Goal: Task Accomplishment & Management: Complete application form

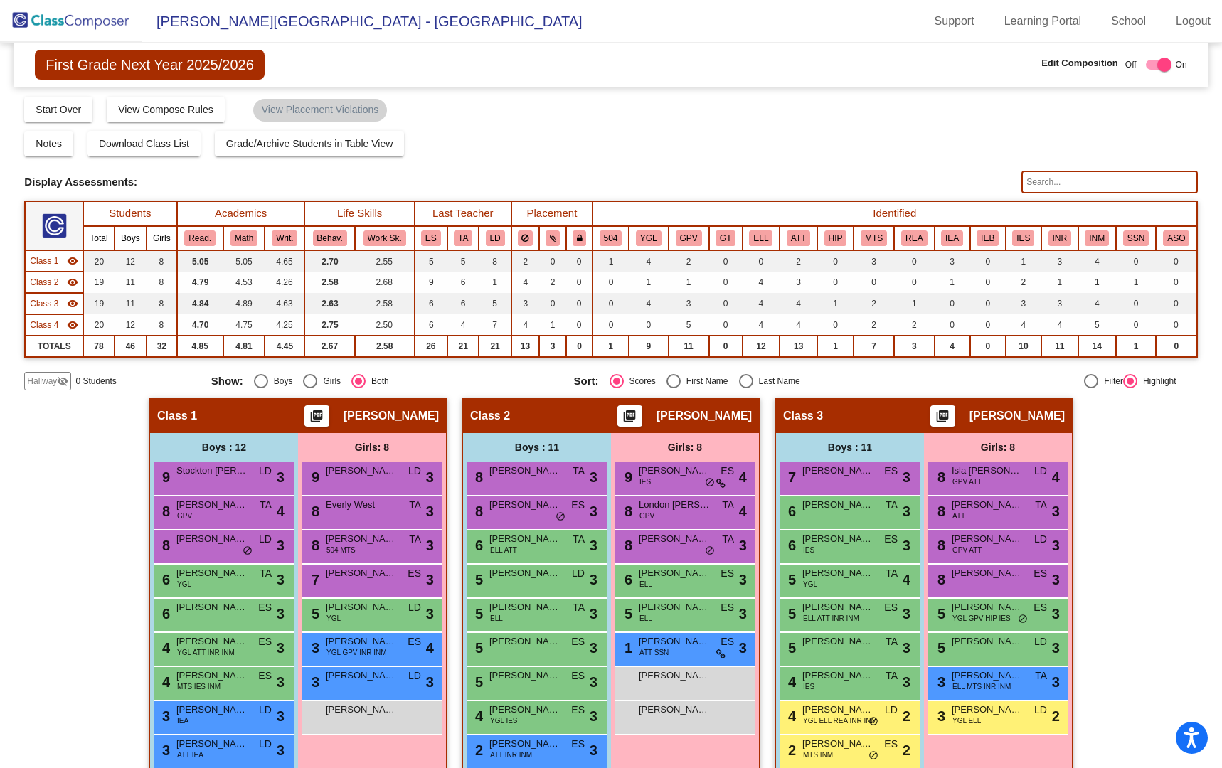
click at [60, 21] on img at bounding box center [71, 21] width 142 height 42
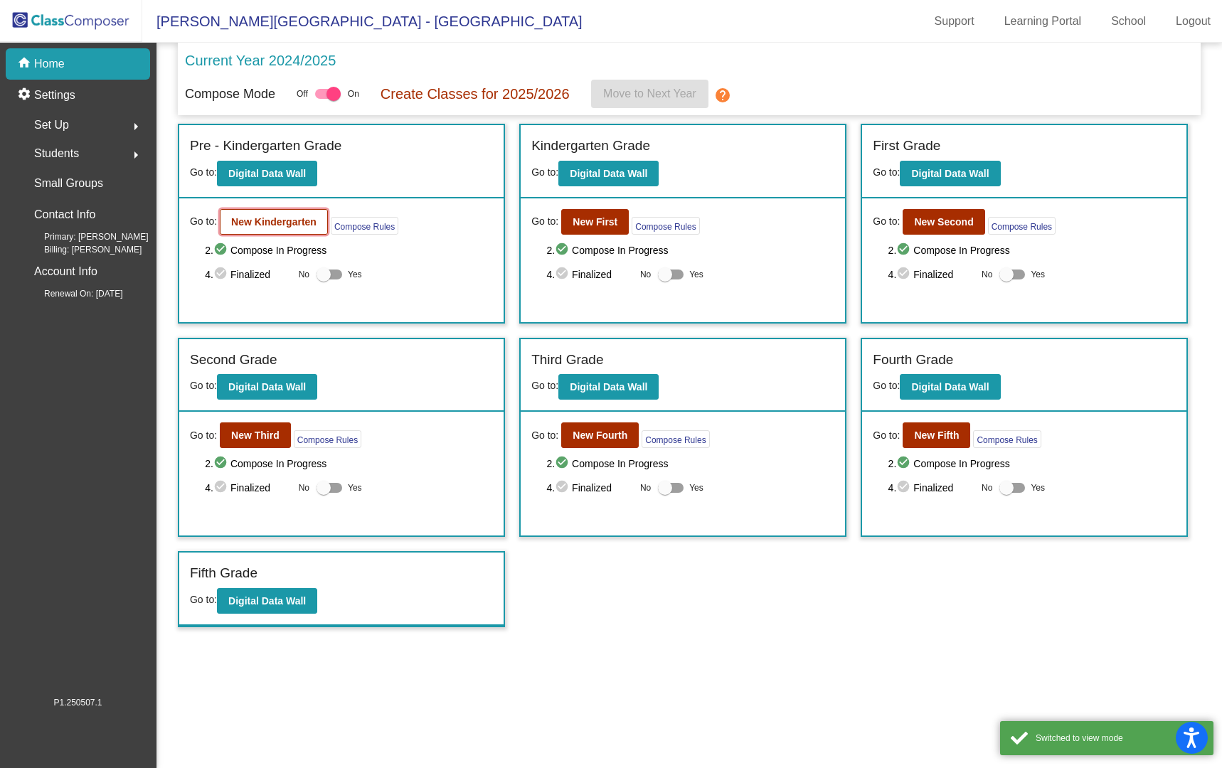
click at [277, 211] on button "New Kindergarten" at bounding box center [274, 222] width 108 height 26
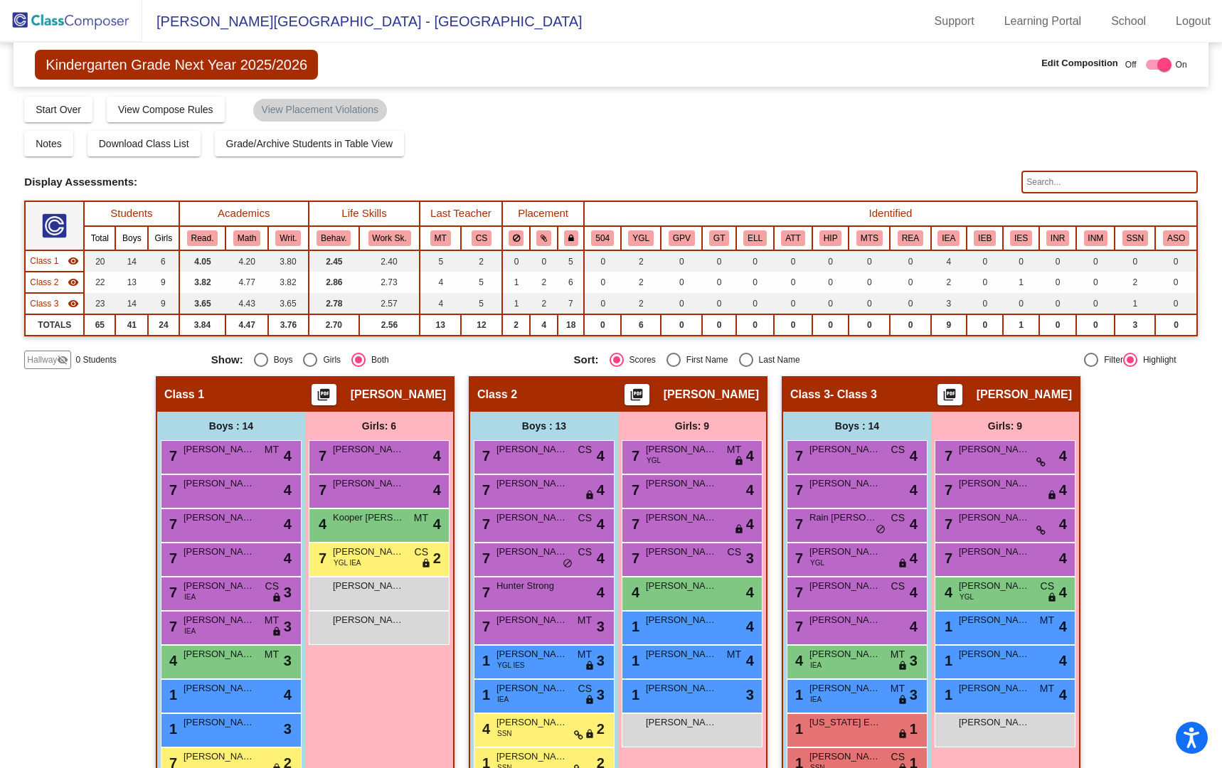
click at [103, 21] on img at bounding box center [71, 21] width 142 height 42
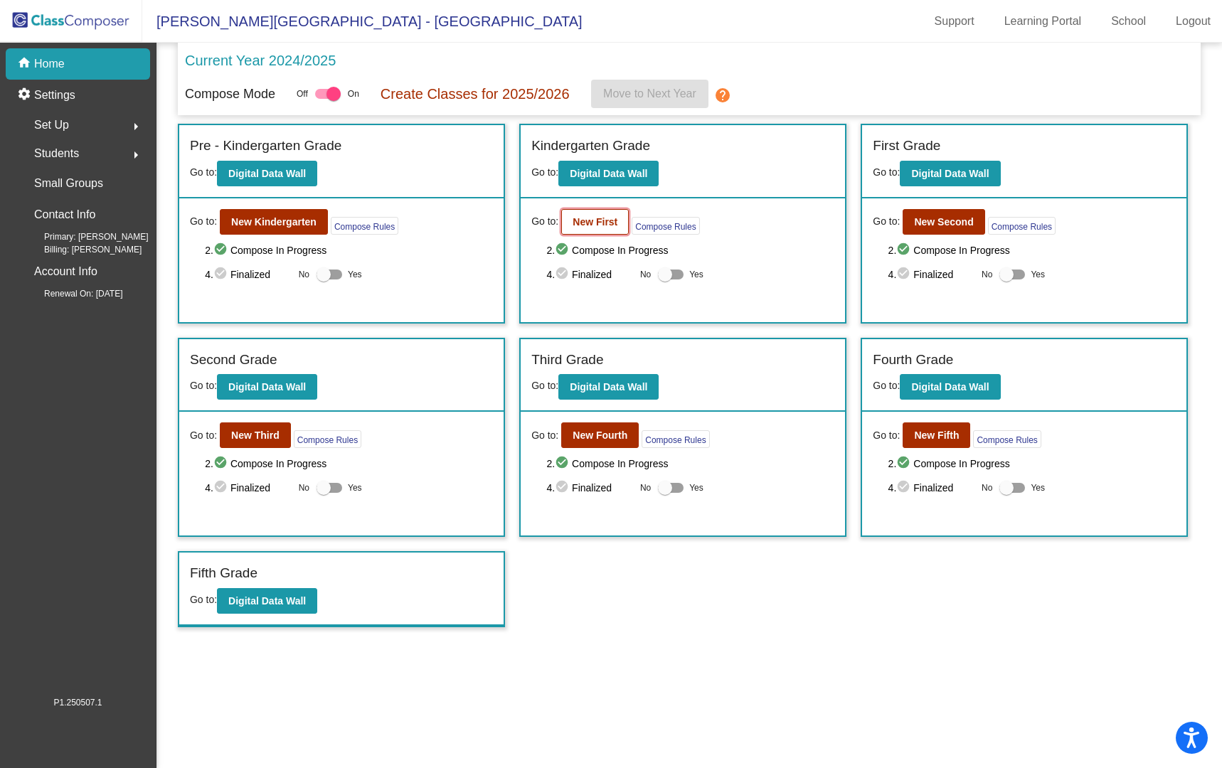
click at [592, 219] on b "New First" at bounding box center [594, 221] width 45 height 11
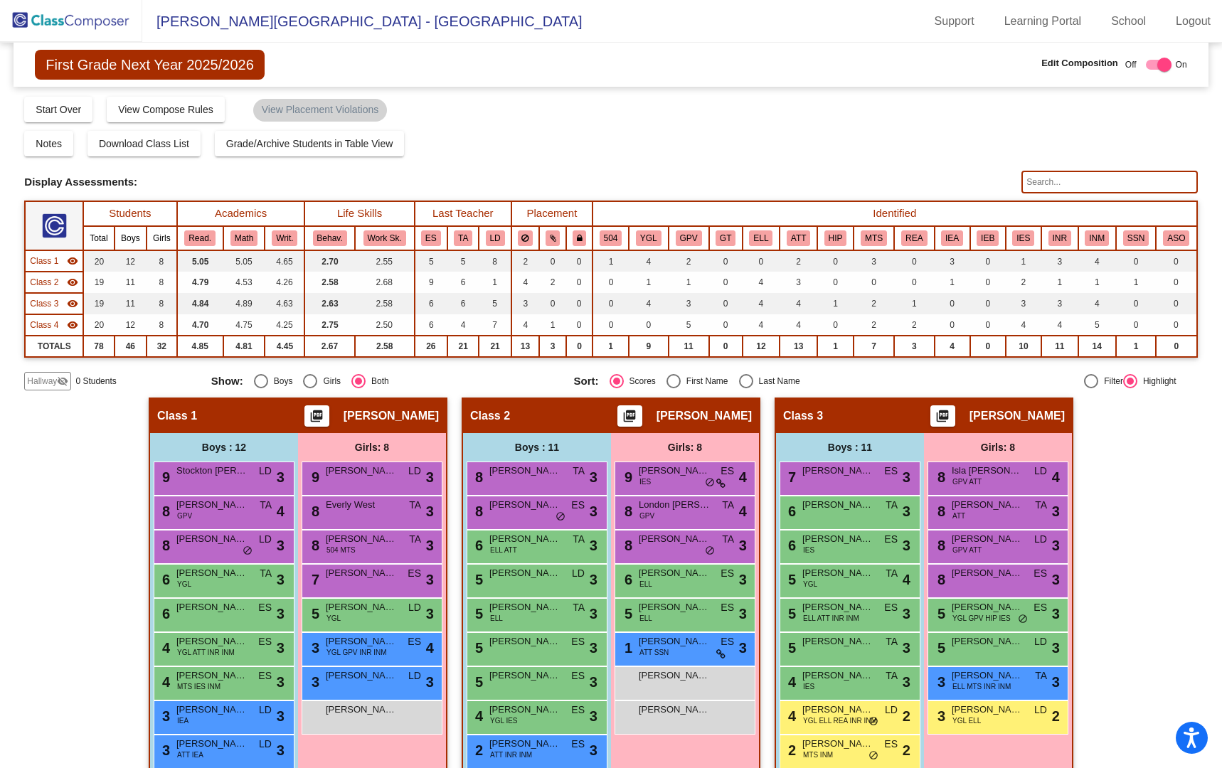
click at [49, 342] on td "TOTALS" at bounding box center [54, 346] width 58 height 21
click at [41, 378] on span "Hallway" at bounding box center [42, 381] width 30 height 13
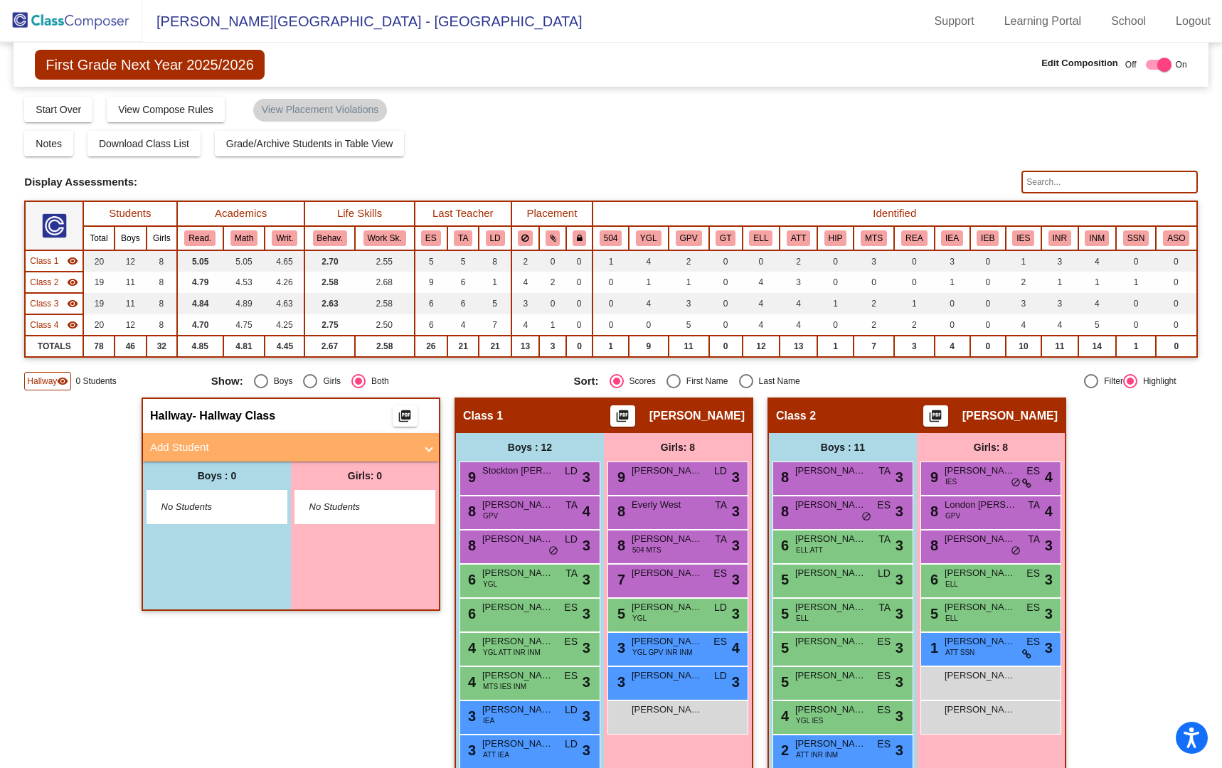
click at [426, 448] on span at bounding box center [429, 447] width 6 height 16
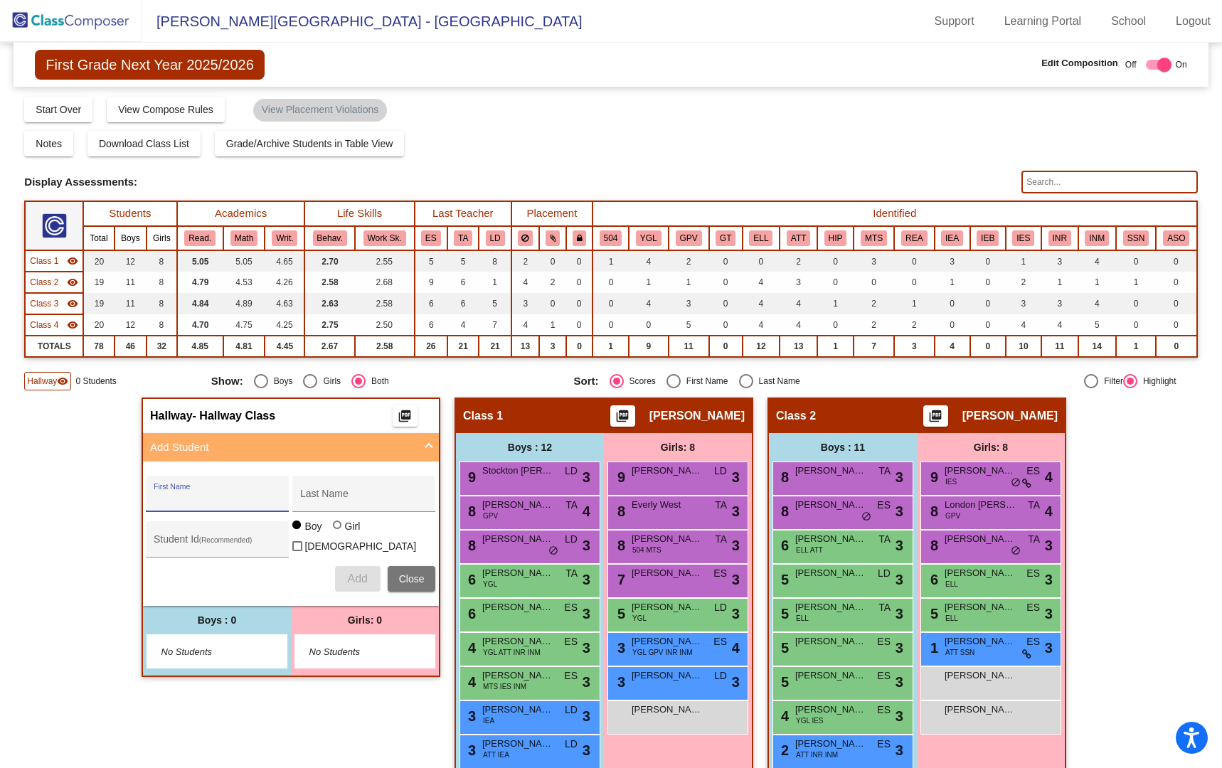
click at [231, 496] on input "First Name" at bounding box center [218, 498] width 128 height 11
type input "Jace"
click at [352, 499] on input "Last Name" at bounding box center [364, 498] width 128 height 11
type input "[PERSON_NAME]"
click at [349, 573] on span "Add" at bounding box center [357, 578] width 20 height 12
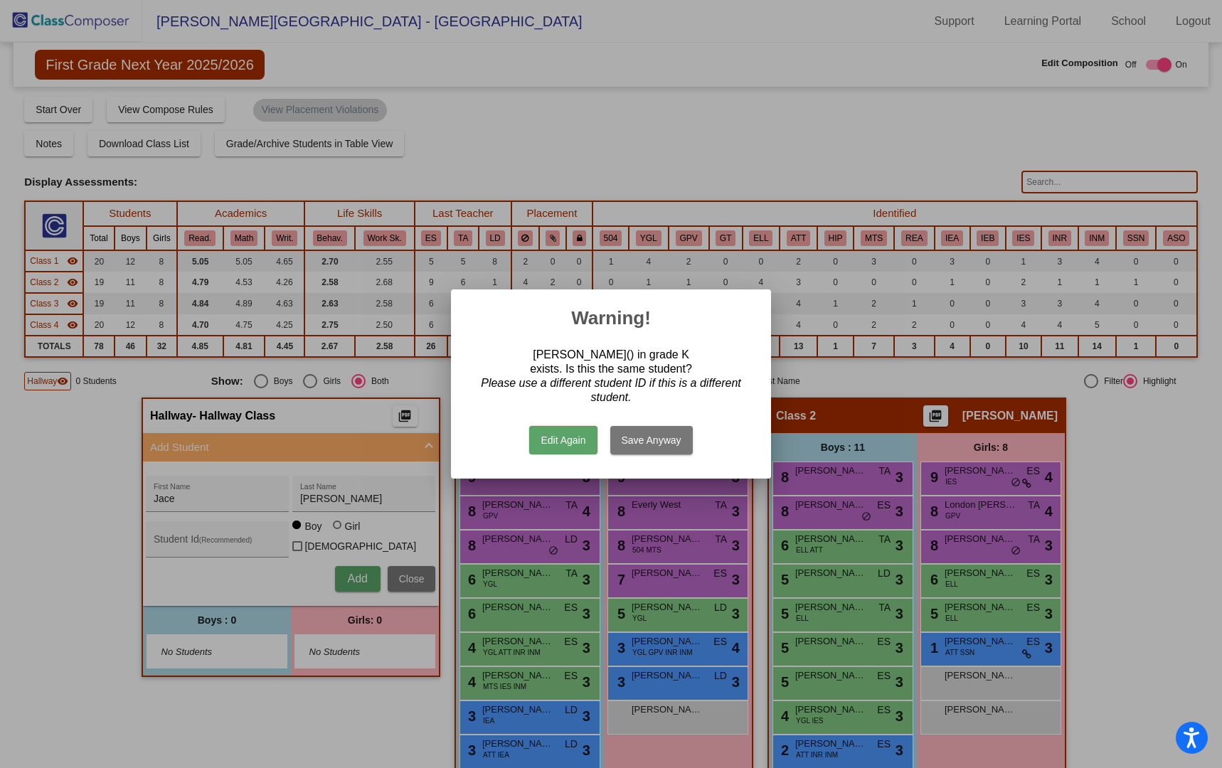
click at [651, 435] on button "Save Anyway" at bounding box center [651, 440] width 82 height 28
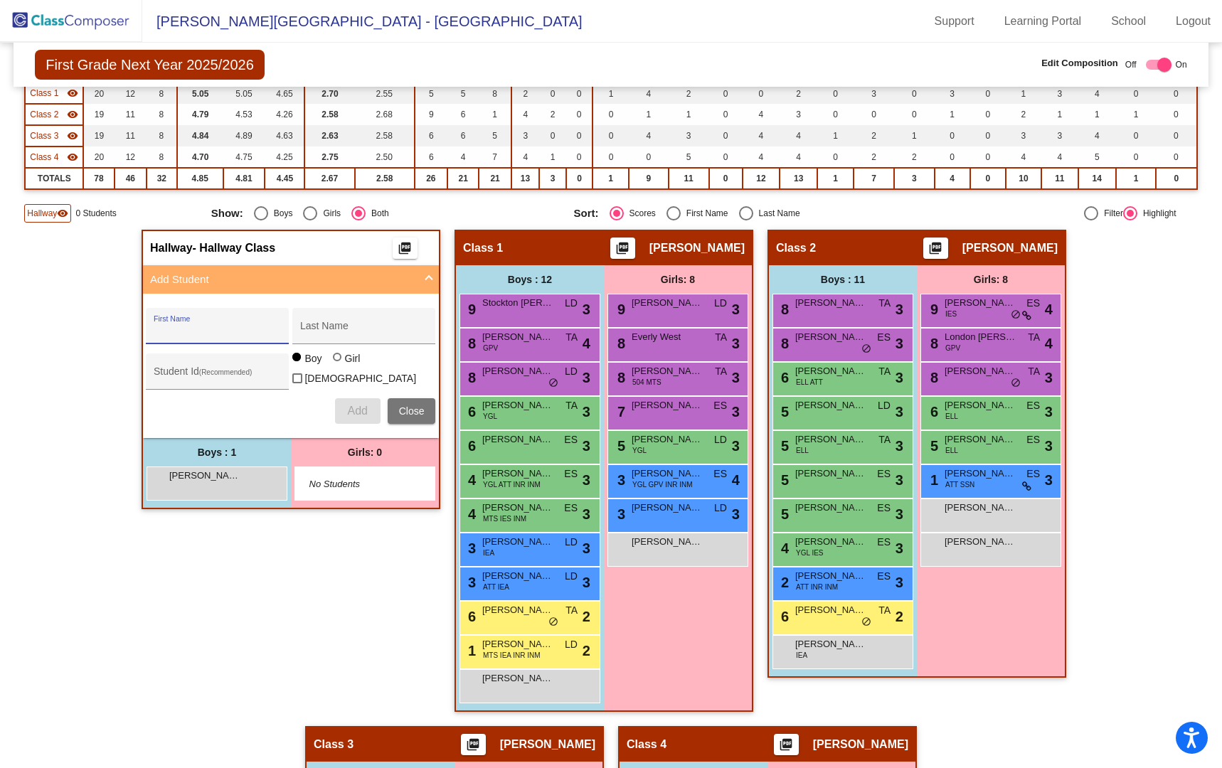
scroll to position [166, 0]
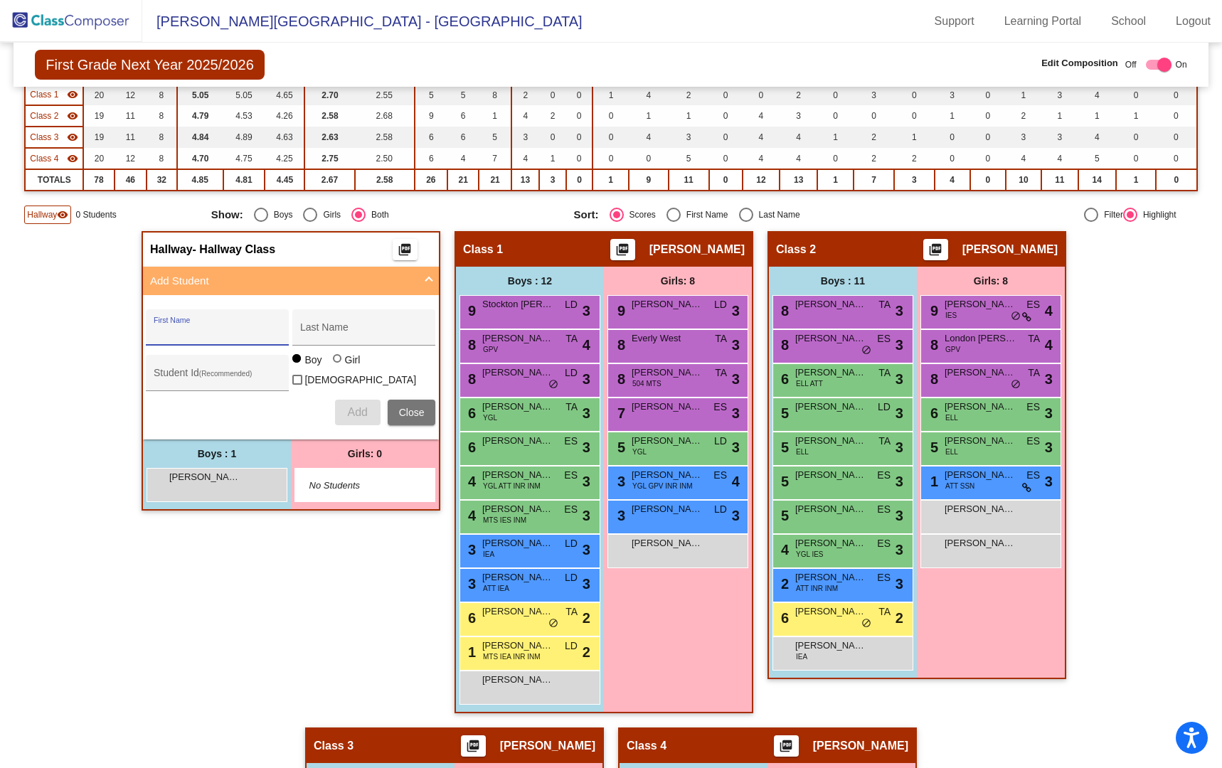
type input "Y"
type input "Yeiker"
click at [359, 336] on input "Last Name" at bounding box center [364, 332] width 128 height 11
type input "[PERSON_NAME]"
click at [344, 402] on button "Add" at bounding box center [358, 413] width 46 height 26
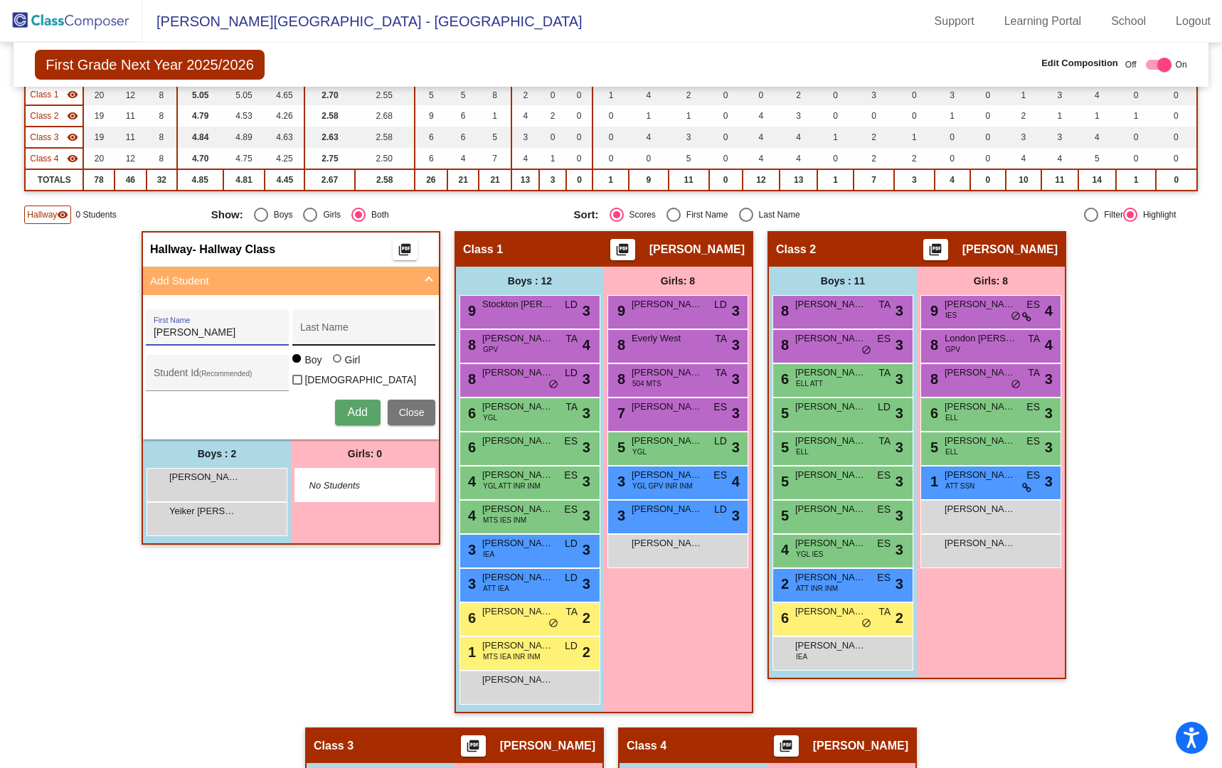
type input "[PERSON_NAME]"
click at [340, 336] on input "Last Name" at bounding box center [364, 332] width 128 height 11
type input "Triste [PERSON_NAME]"
click at [350, 412] on span "Add" at bounding box center [357, 412] width 20 height 12
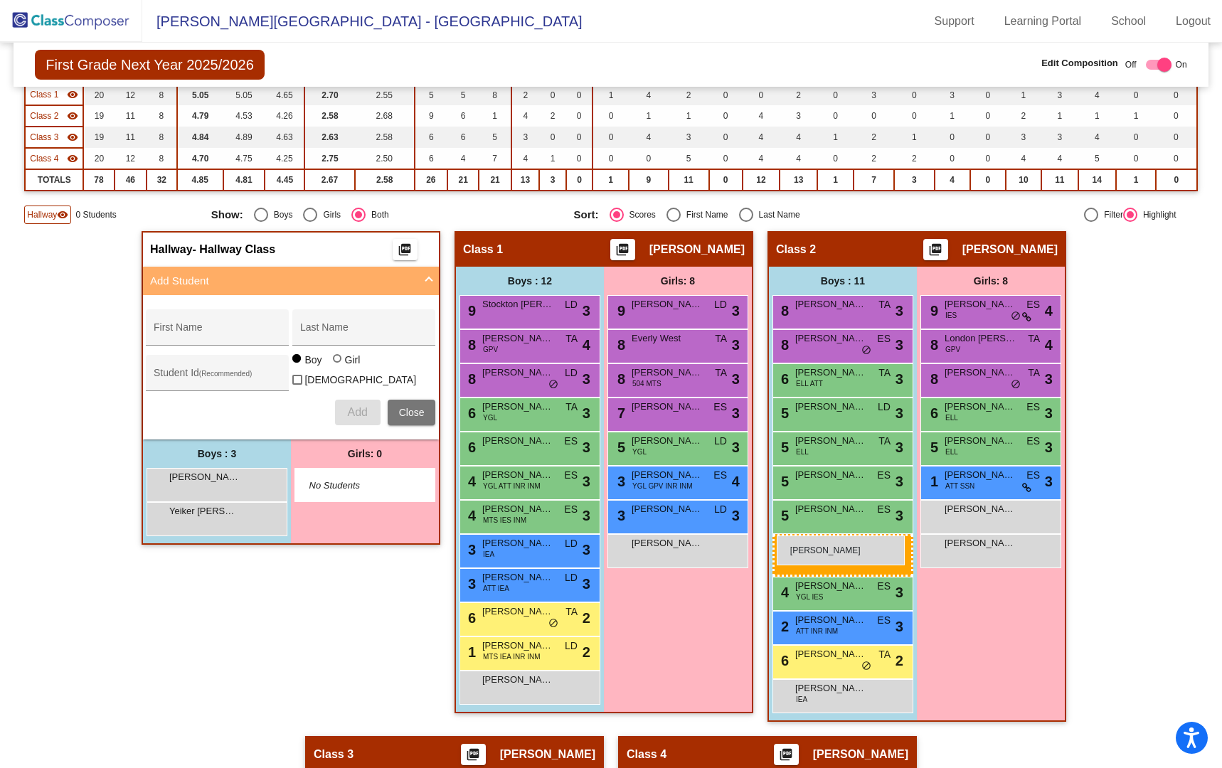
drag, startPoint x: 228, startPoint y: 486, endPoint x: 774, endPoint y: 535, distance: 549.0
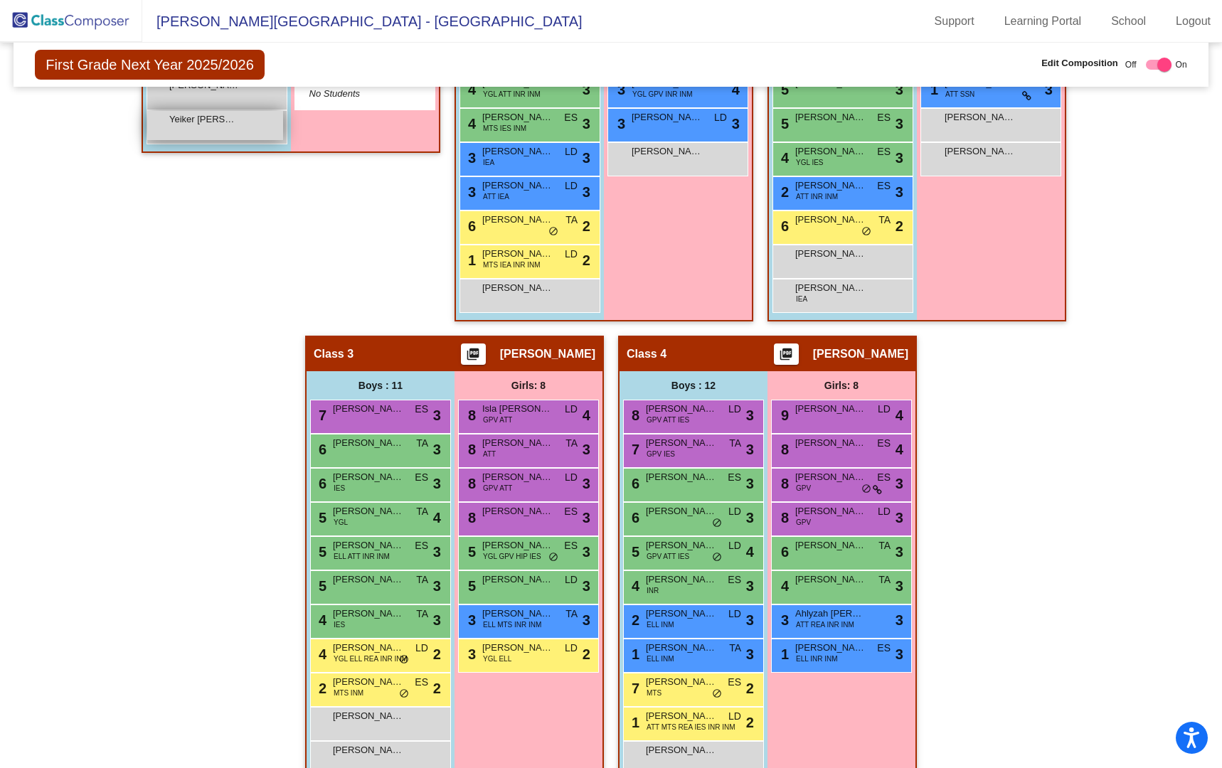
scroll to position [557, 0]
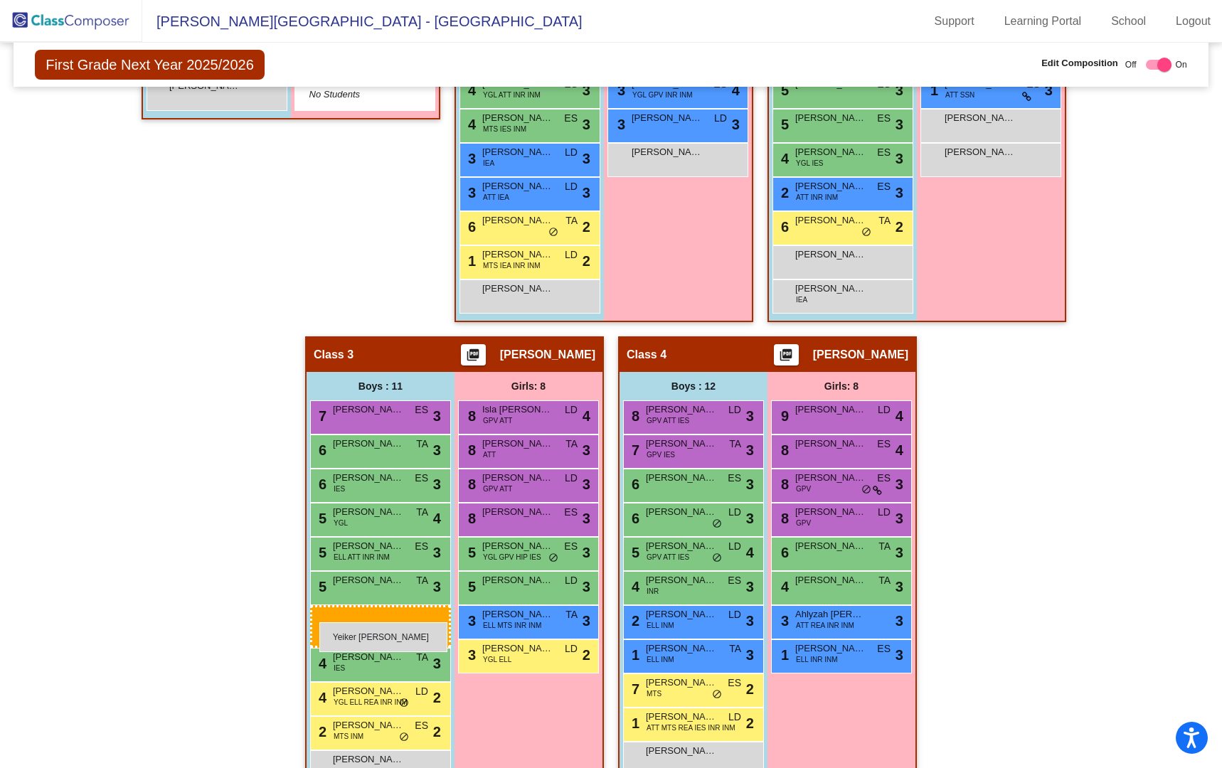
drag, startPoint x: 200, startPoint y: 124, endPoint x: 319, endPoint y: 622, distance: 512.5
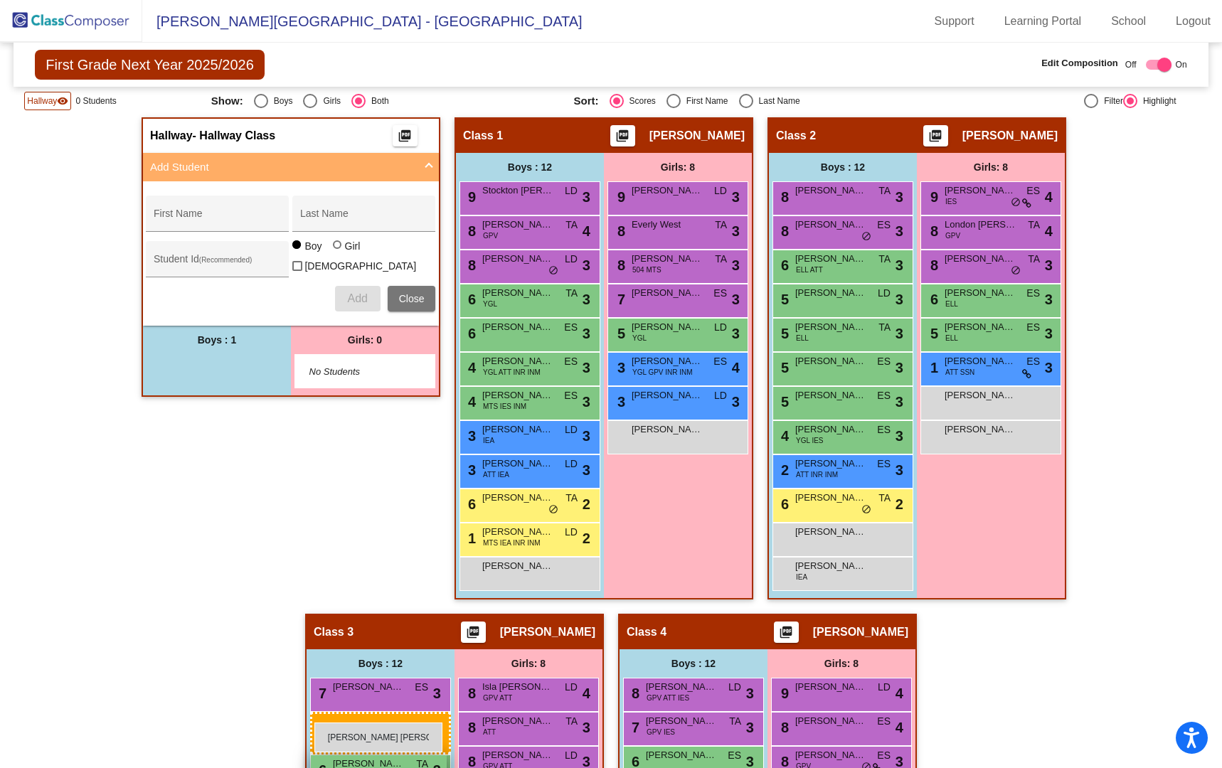
scroll to position [0, 0]
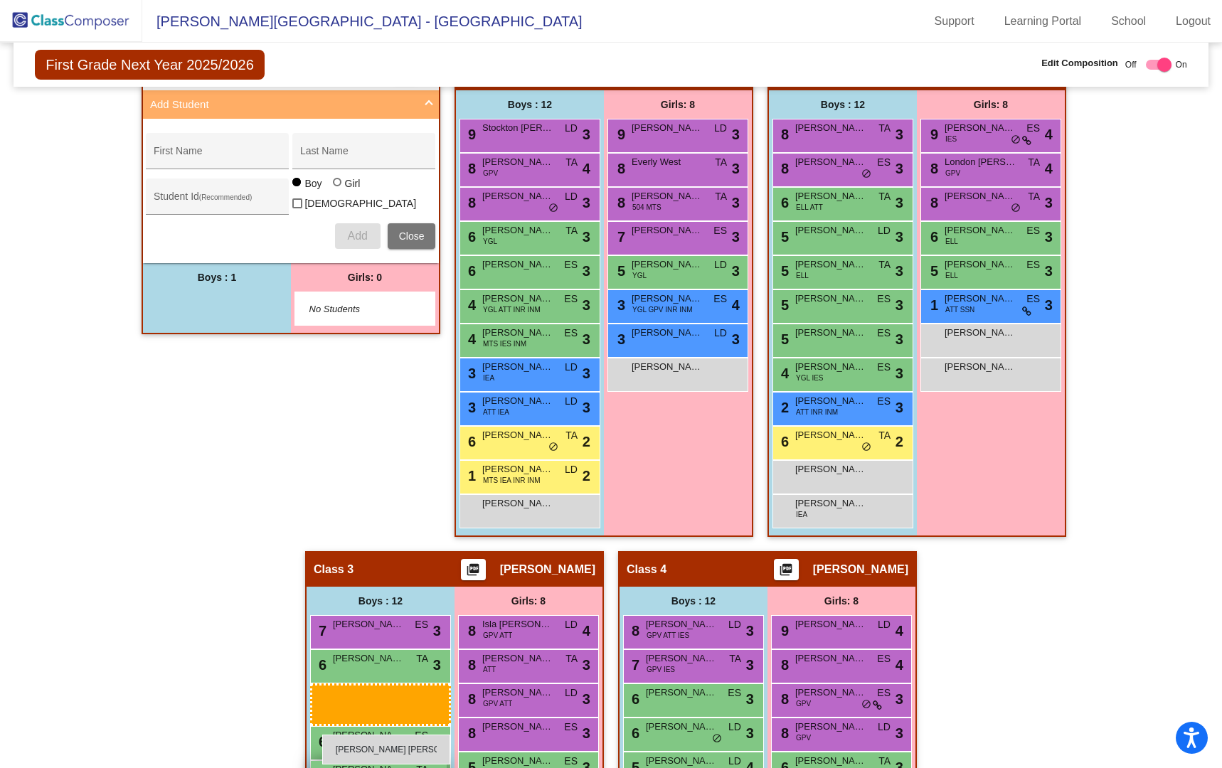
drag, startPoint x: 225, startPoint y: 368, endPoint x: 320, endPoint y: 733, distance: 377.5
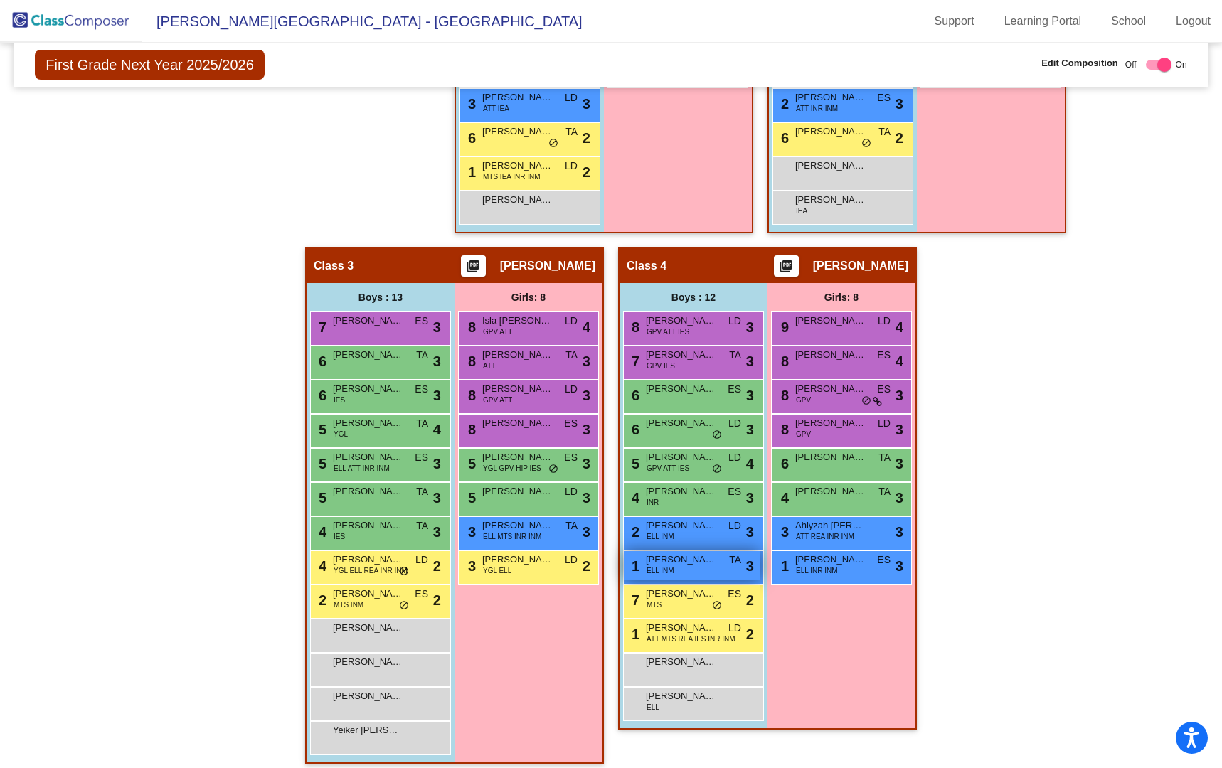
scroll to position [656, 0]
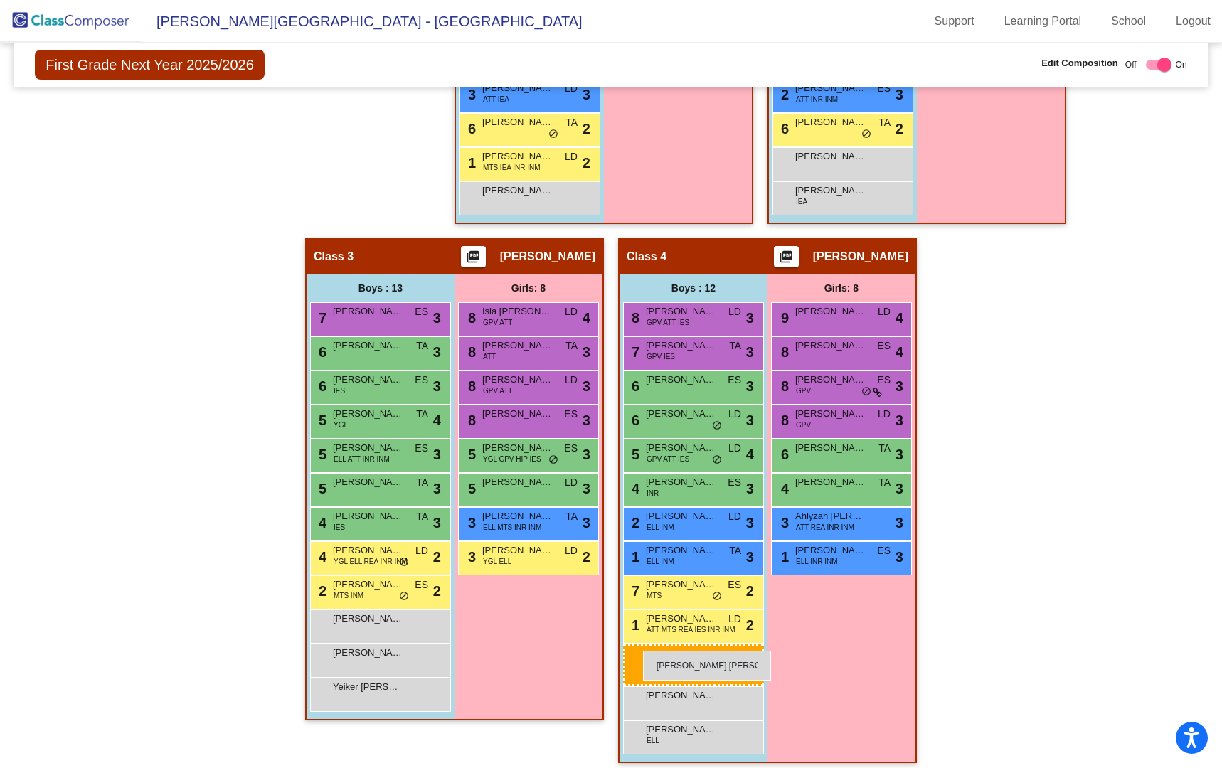
drag, startPoint x: 385, startPoint y: 655, endPoint x: 642, endPoint y: 651, distance: 257.4
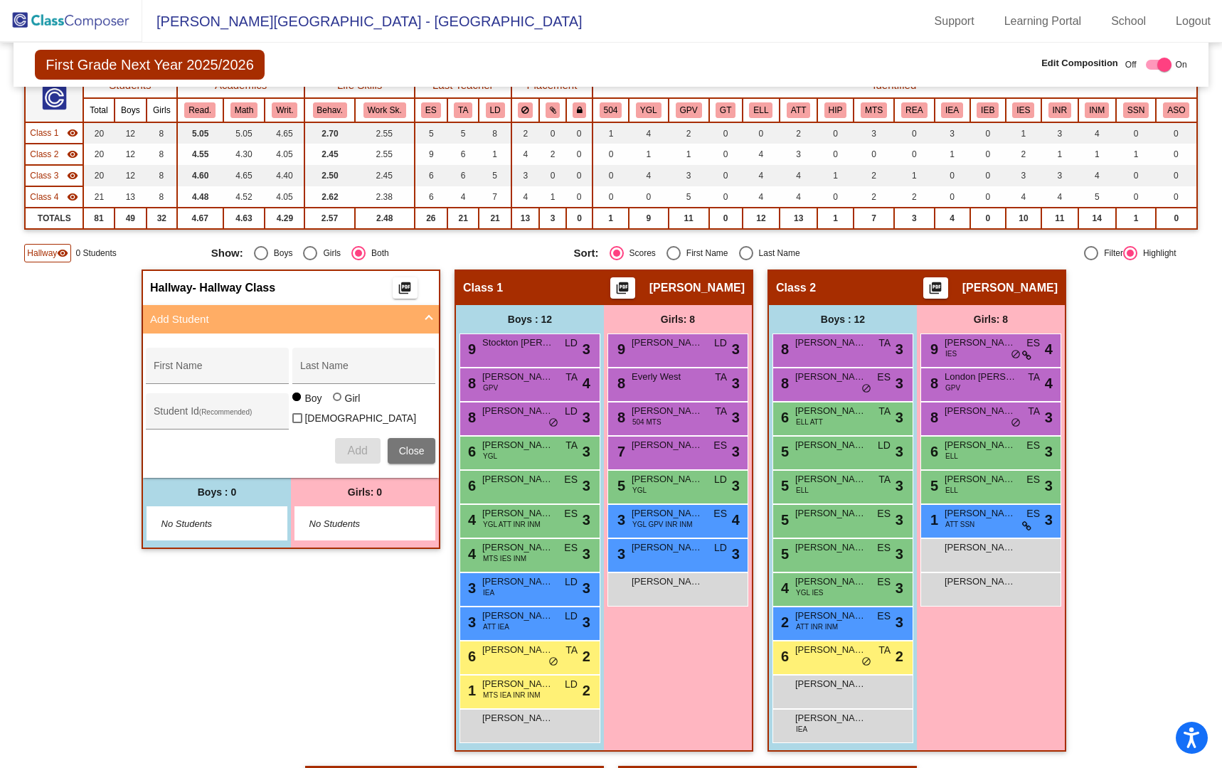
scroll to position [0, 0]
